Goal: Find specific page/section: Find specific page/section

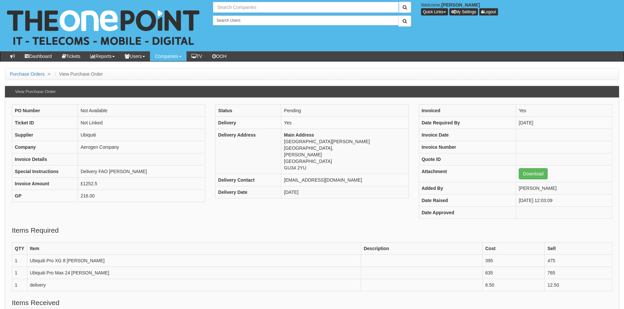
click at [244, 7] on input "text" at bounding box center [305, 7] width 185 height 11
type input "n"
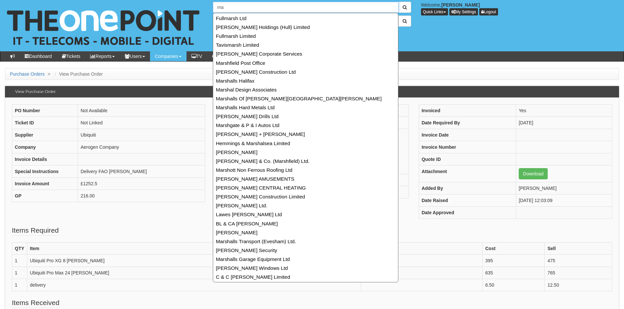
type input "m"
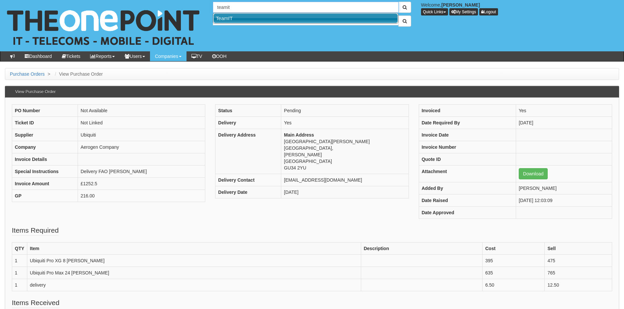
click at [251, 19] on link "TeamIT" at bounding box center [305, 18] width 184 height 10
type input "TeamIT"
click at [398, 2] on button "submit" at bounding box center [404, 7] width 13 height 11
click at [405, 5] on span "submit" at bounding box center [405, 7] width 4 height 5
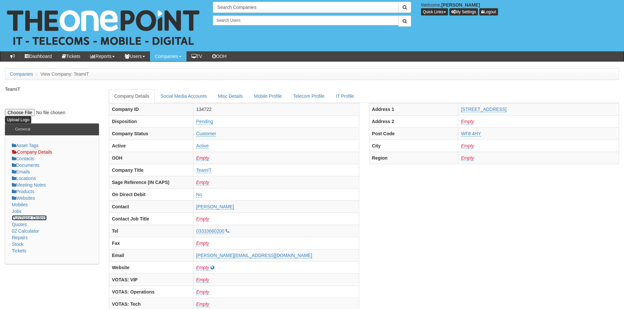
click at [43, 219] on link "Purchase Orders" at bounding box center [29, 217] width 35 height 5
